Goal: Task Accomplishment & Management: Manage account settings

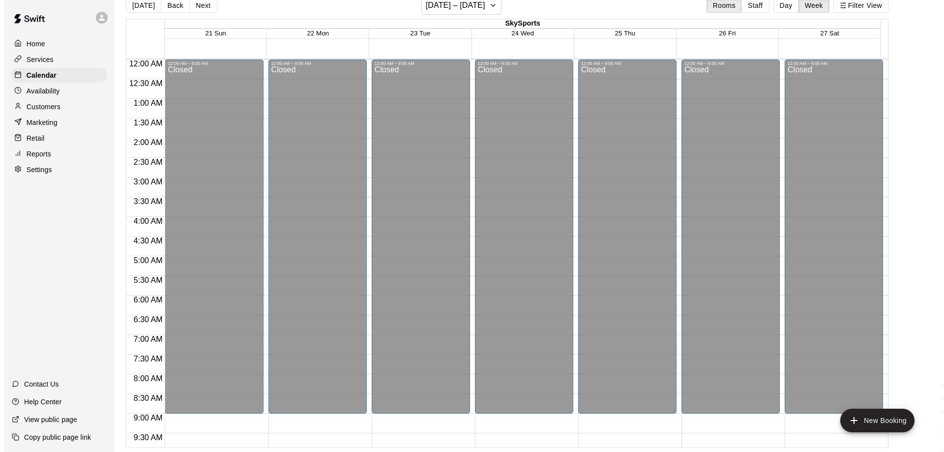
scroll to position [557, 0]
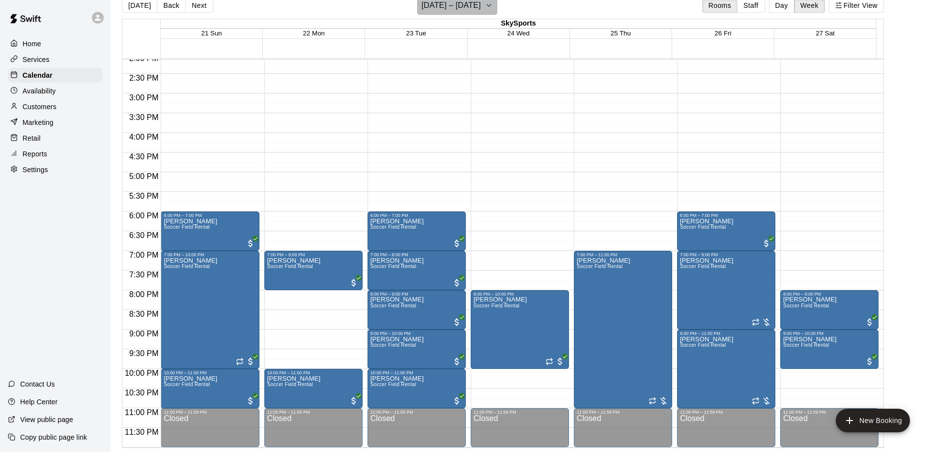
click at [493, 7] on icon "button" at bounding box center [489, 6] width 8 height 12
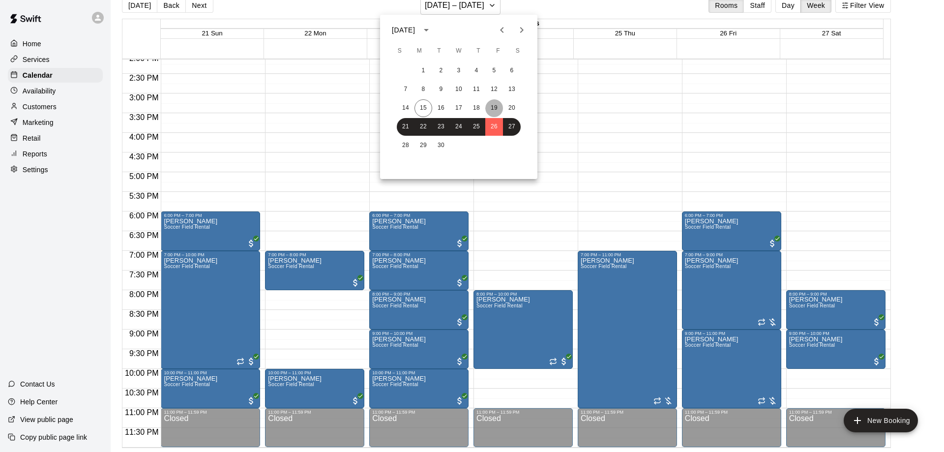
click at [495, 107] on button "19" at bounding box center [494, 108] width 18 height 18
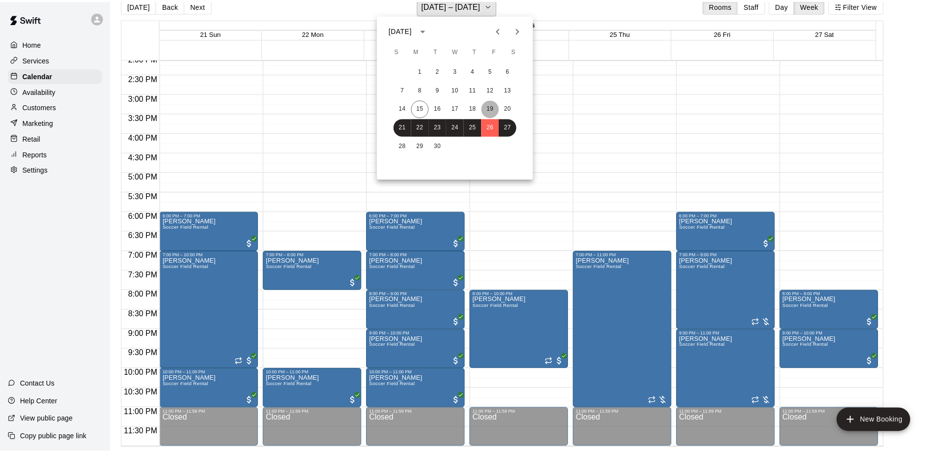
scroll to position [12, 0]
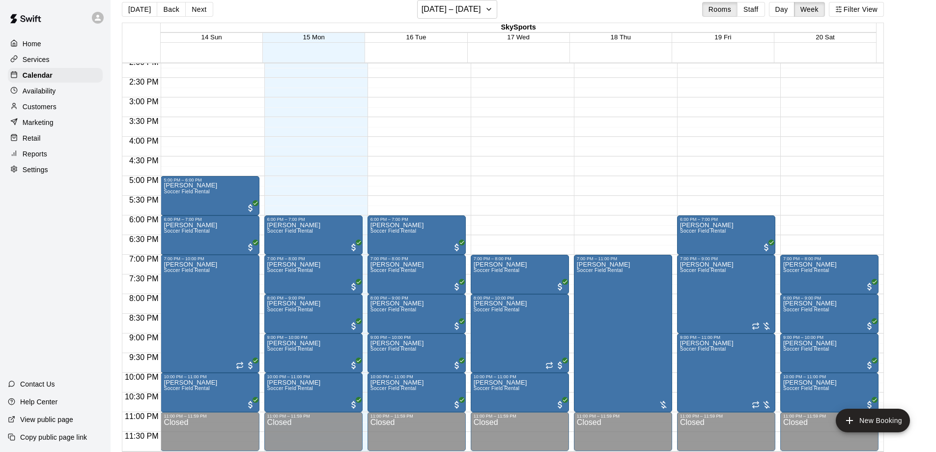
click at [38, 107] on p "Customers" at bounding box center [40, 107] width 34 height 10
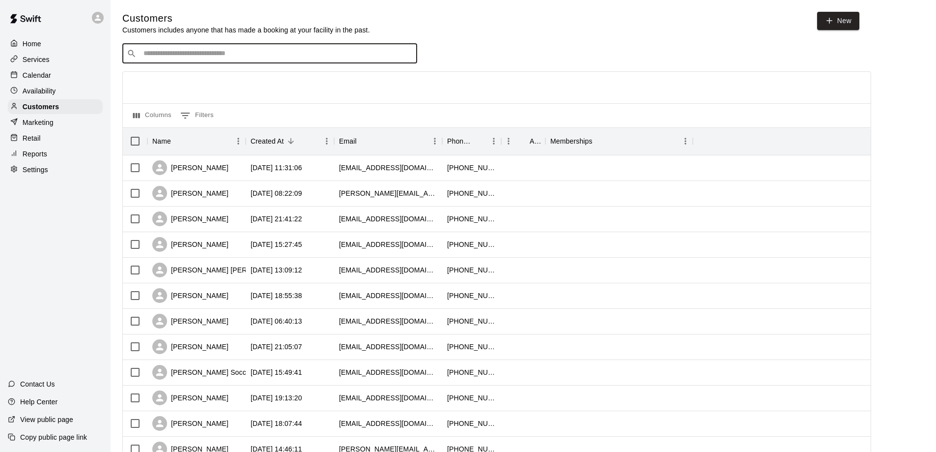
click at [223, 51] on input "Search customers by name or email" at bounding box center [277, 54] width 272 height 10
type input "****"
click at [213, 88] on span "[EMAIL_ADDRESS][DOMAIN_NAME]" at bounding box center [203, 86] width 106 height 7
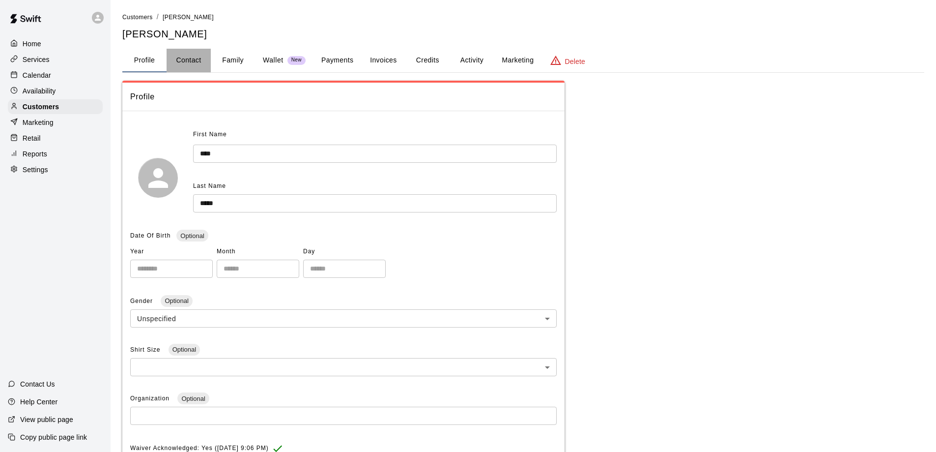
click at [193, 60] on button "Contact" at bounding box center [189, 61] width 44 height 24
select select "**"
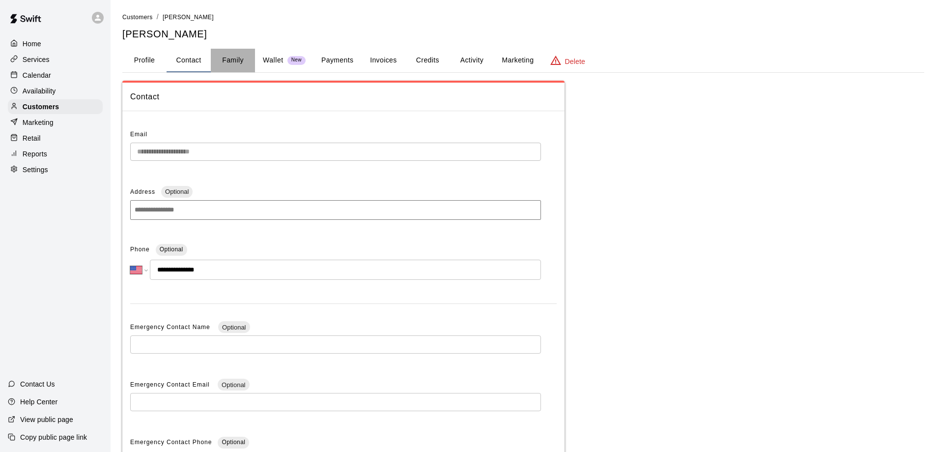
click at [236, 63] on button "Family" at bounding box center [233, 61] width 44 height 24
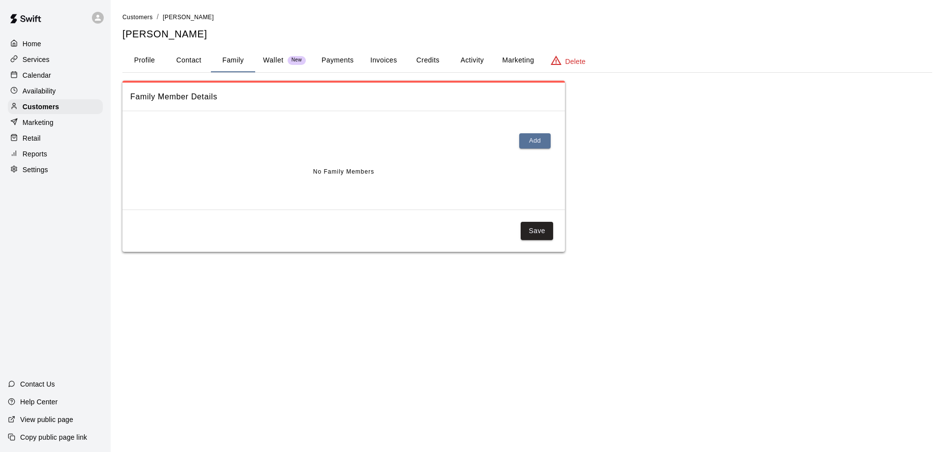
click at [285, 63] on div "Wallet New" at bounding box center [284, 60] width 43 height 10
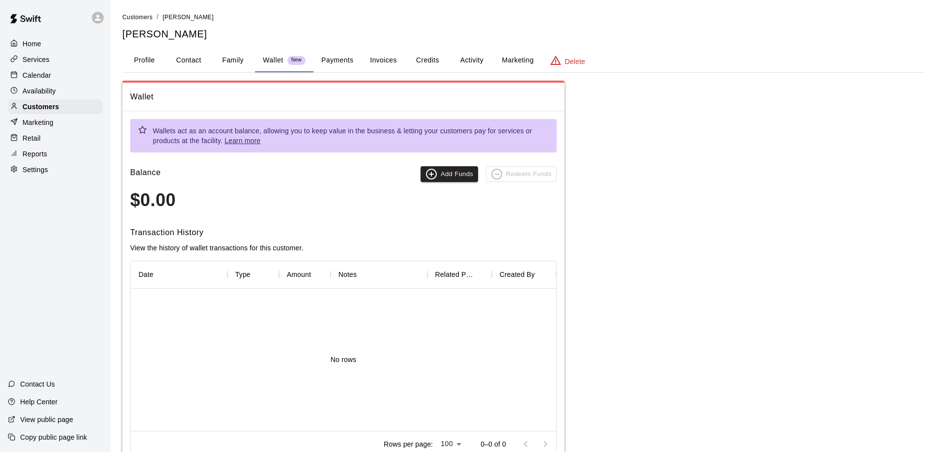
click at [330, 64] on button "Payments" at bounding box center [338, 61] width 48 height 24
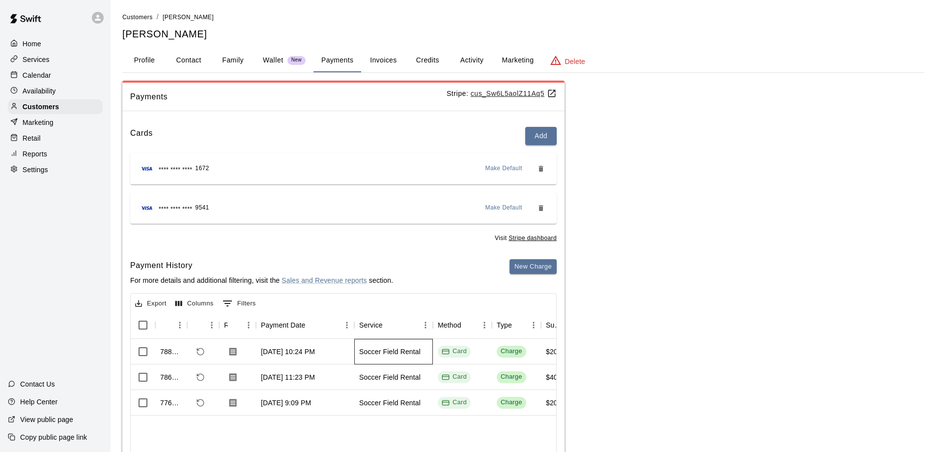
click at [400, 355] on div "Soccer Field Rental" at bounding box center [389, 351] width 61 height 10
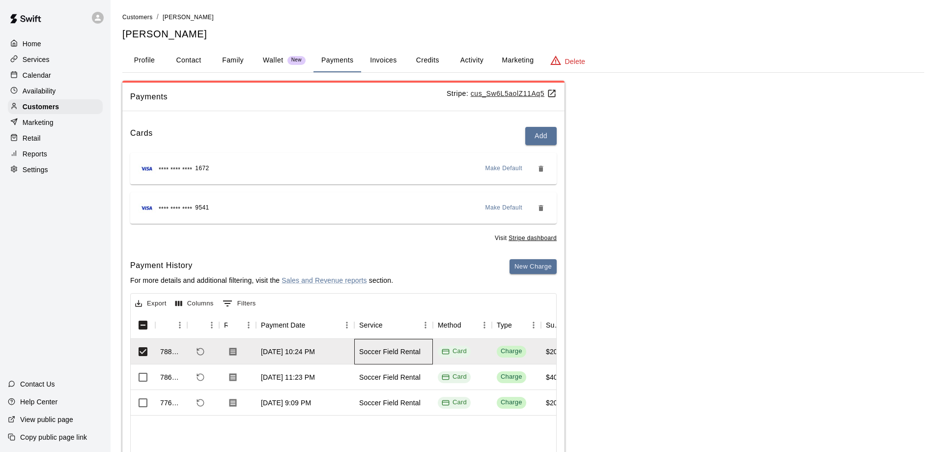
click at [400, 355] on div "Soccer Field Rental" at bounding box center [389, 351] width 61 height 10
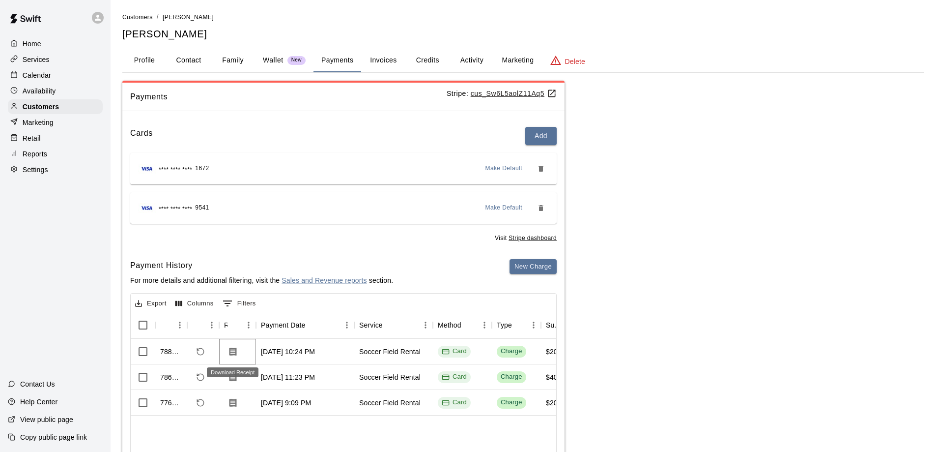
click at [235, 351] on icon "Download Receipt" at bounding box center [233, 351] width 10 height 10
